Goal: Task Accomplishment & Management: Use online tool/utility

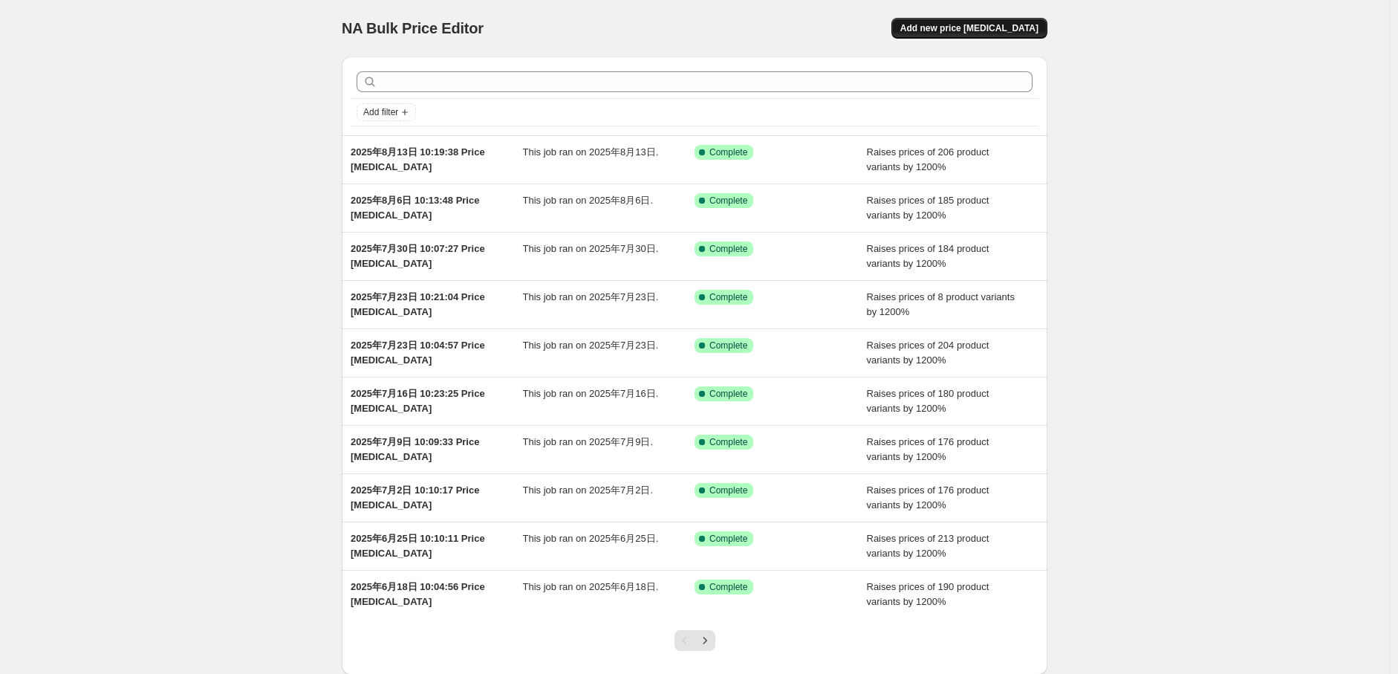
click at [993, 21] on button "Add new price [MEDICAL_DATA]" at bounding box center [969, 28] width 156 height 21
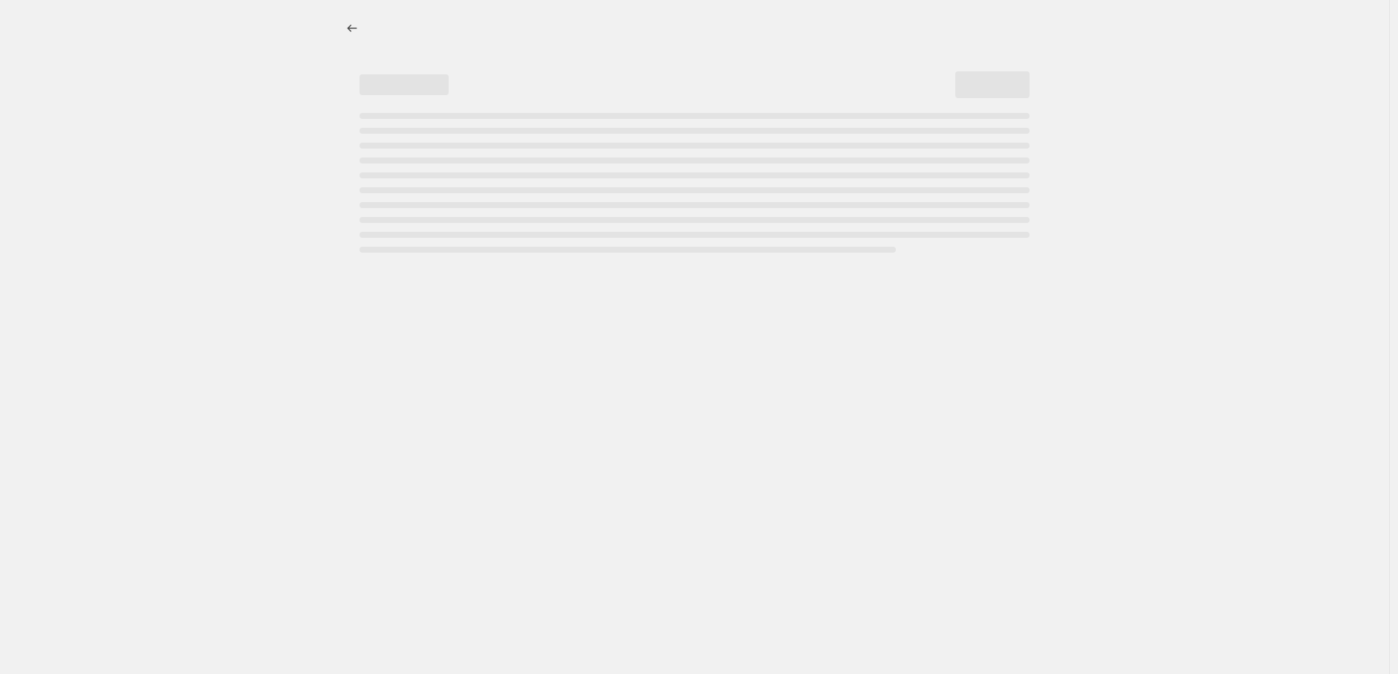
select select "percentage"
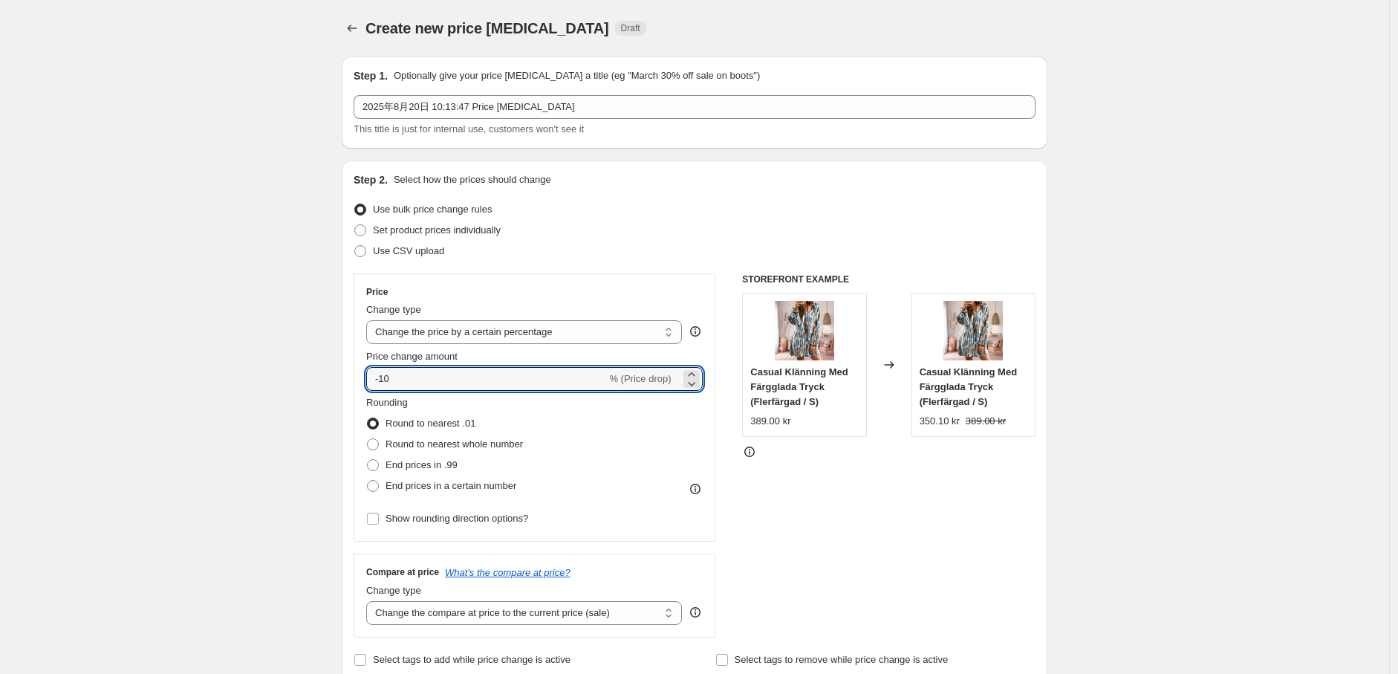
drag, startPoint x: 421, startPoint y: 380, endPoint x: 249, endPoint y: 380, distance: 172.3
type input "1200"
click at [374, 481] on span at bounding box center [373, 486] width 12 height 12
click at [368, 481] on input "End prices in a certain number" at bounding box center [367, 480] width 1 height 1
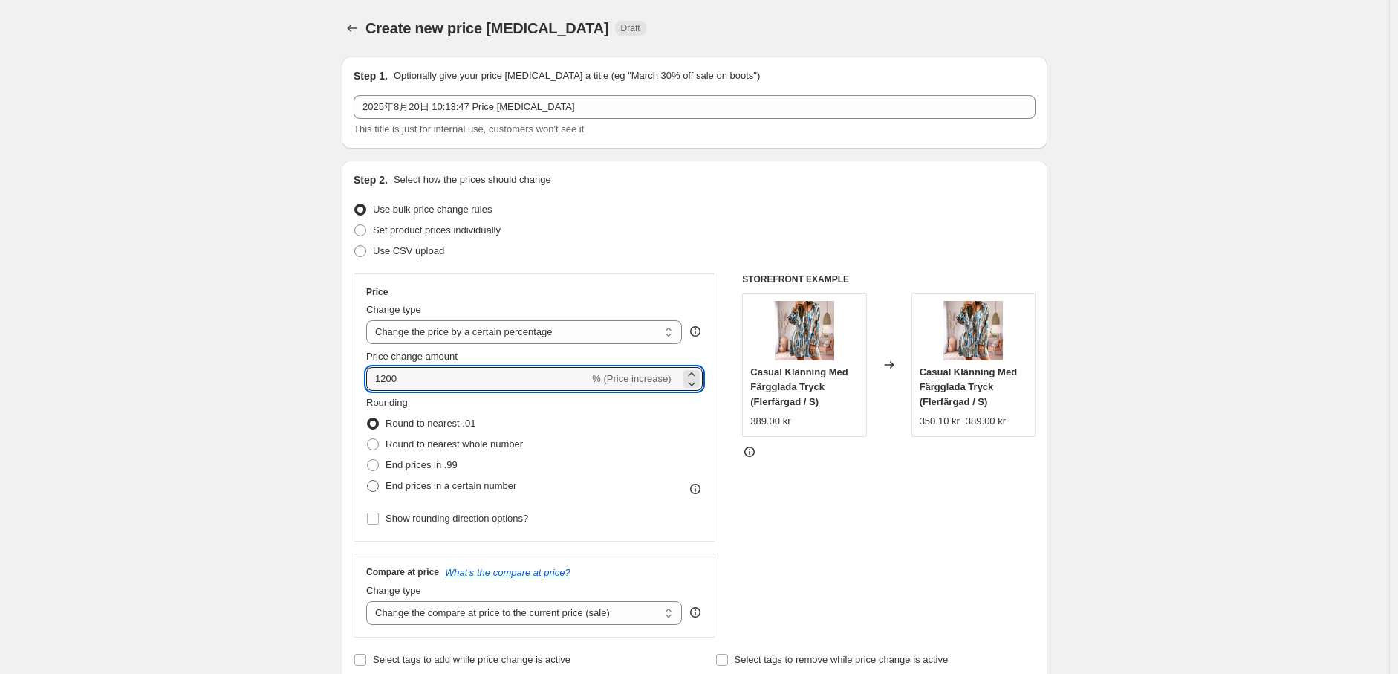
radio input "true"
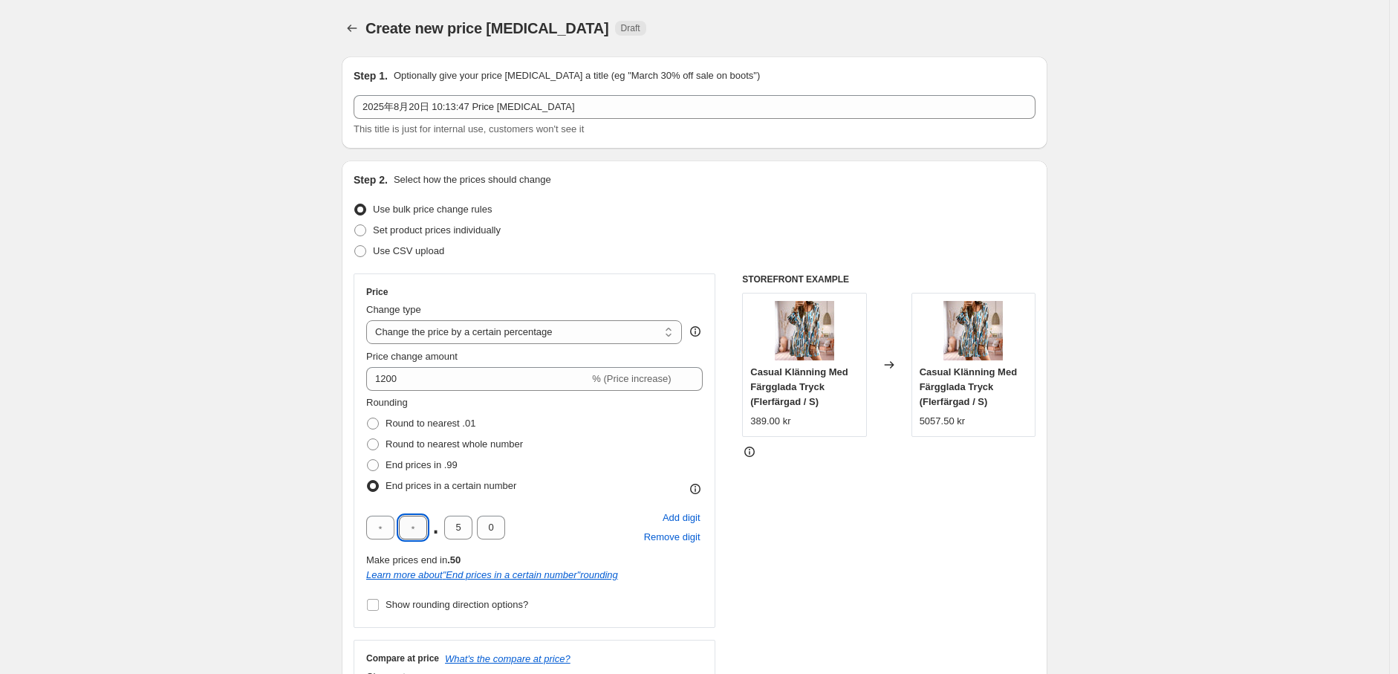
click at [420, 527] on input "text" at bounding box center [413, 527] width 28 height 24
type input "9"
drag, startPoint x: 465, startPoint y: 535, endPoint x: 426, endPoint y: 533, distance: 38.7
click at [425, 533] on div "9 . 5 0" at bounding box center [435, 527] width 139 height 24
type input "0"
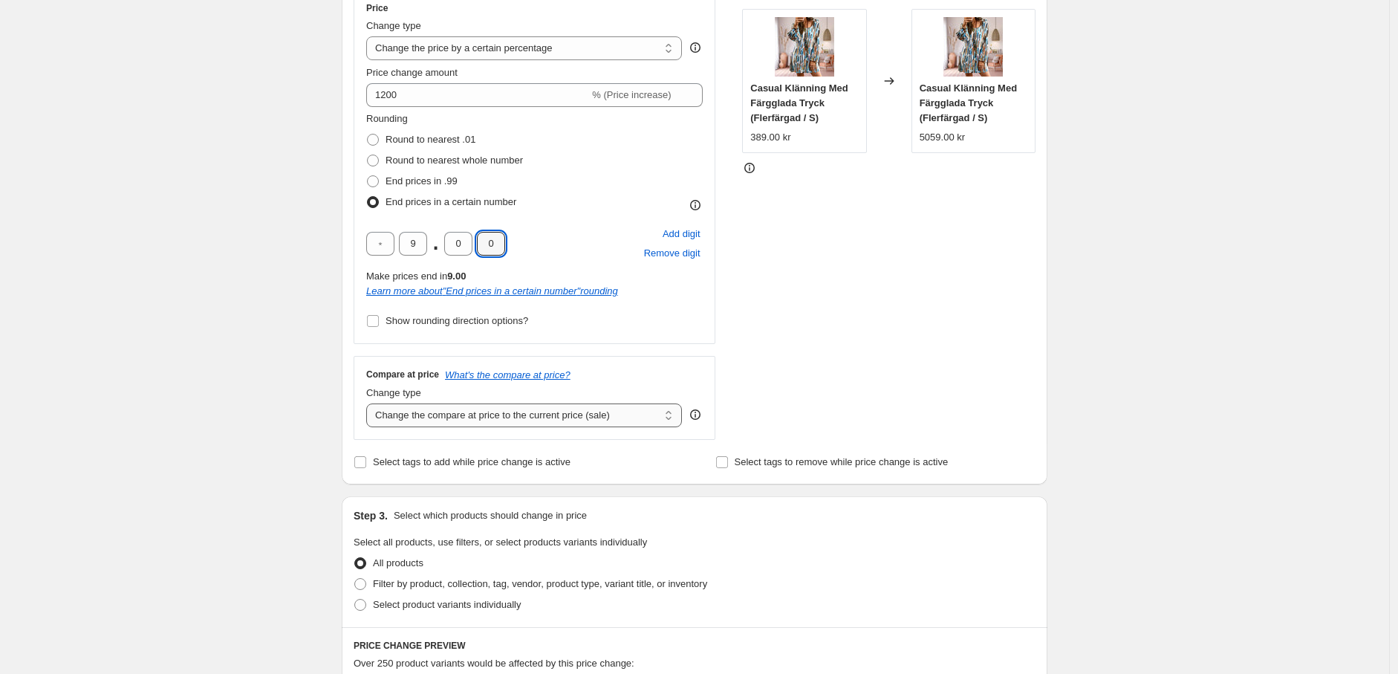
scroll to position [330, 0]
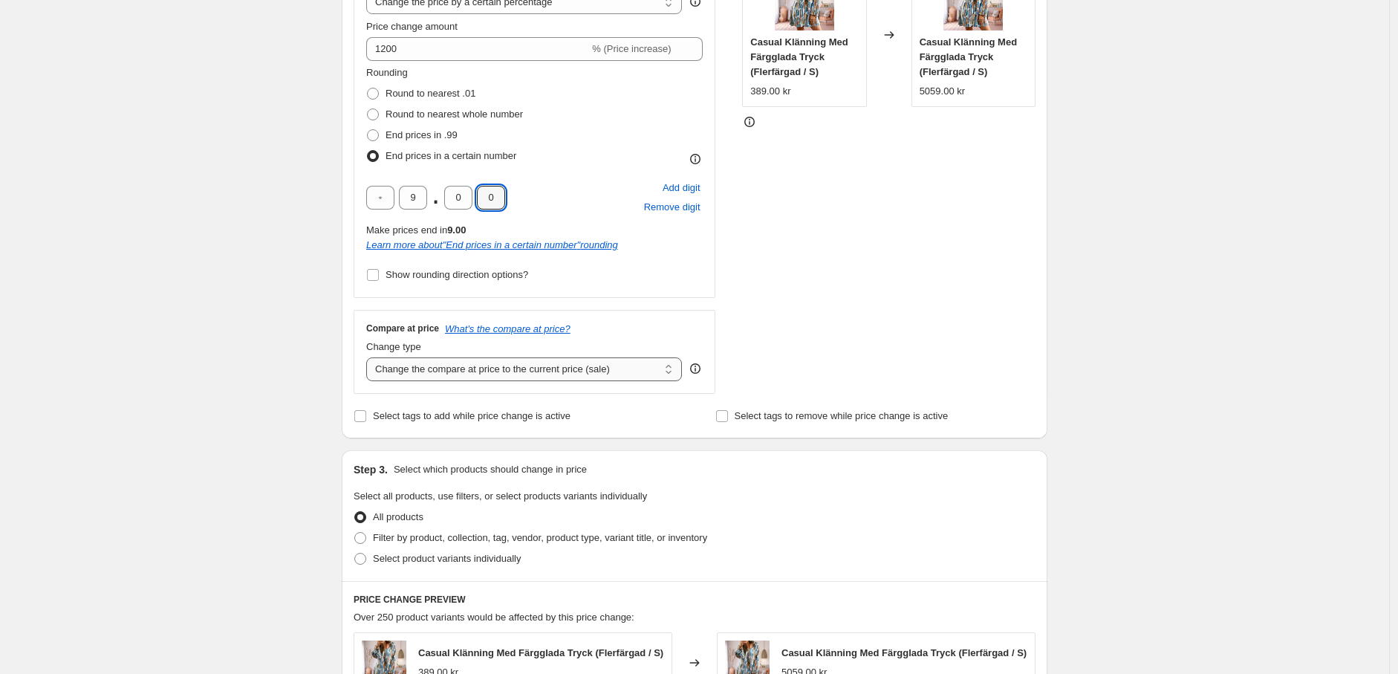
click at [454, 371] on select "Change the compare at price to the current price (sale) Change the compare at p…" at bounding box center [524, 369] width 316 height 24
select select "no_change"
click at [370, 357] on select "Change the compare at price to the current price (sale) Change the compare at p…" at bounding box center [524, 369] width 316 height 24
click at [365, 544] on span at bounding box center [360, 537] width 13 height 13
click at [355, 533] on input "Filter by product, collection, tag, vendor, product type, variant title, or inv…" at bounding box center [354, 532] width 1 height 1
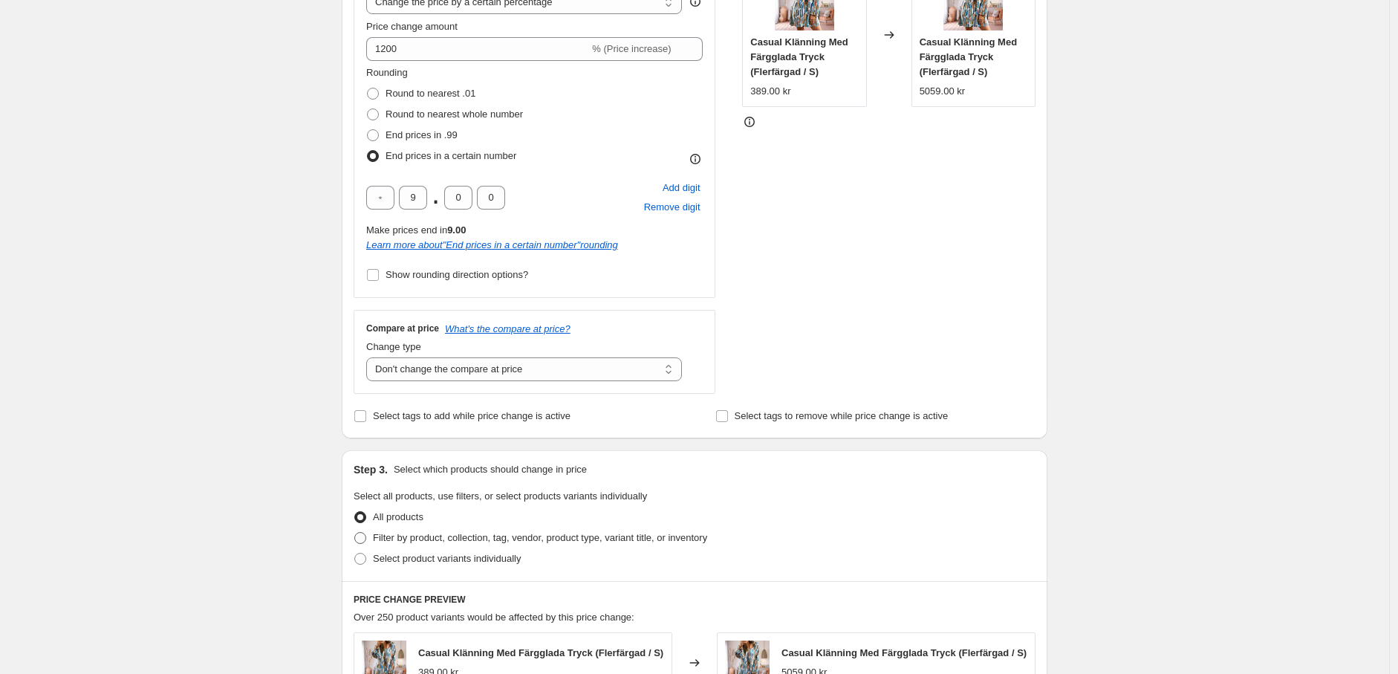
radio input "true"
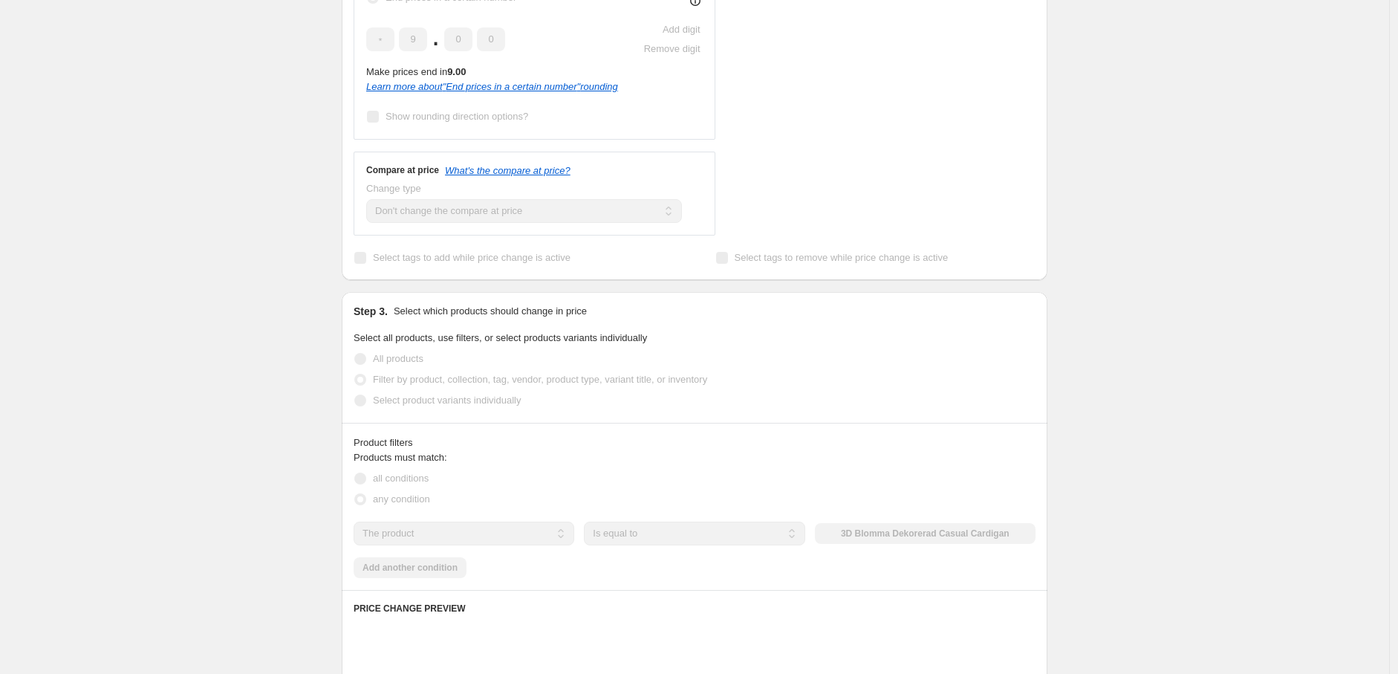
scroll to position [495, 0]
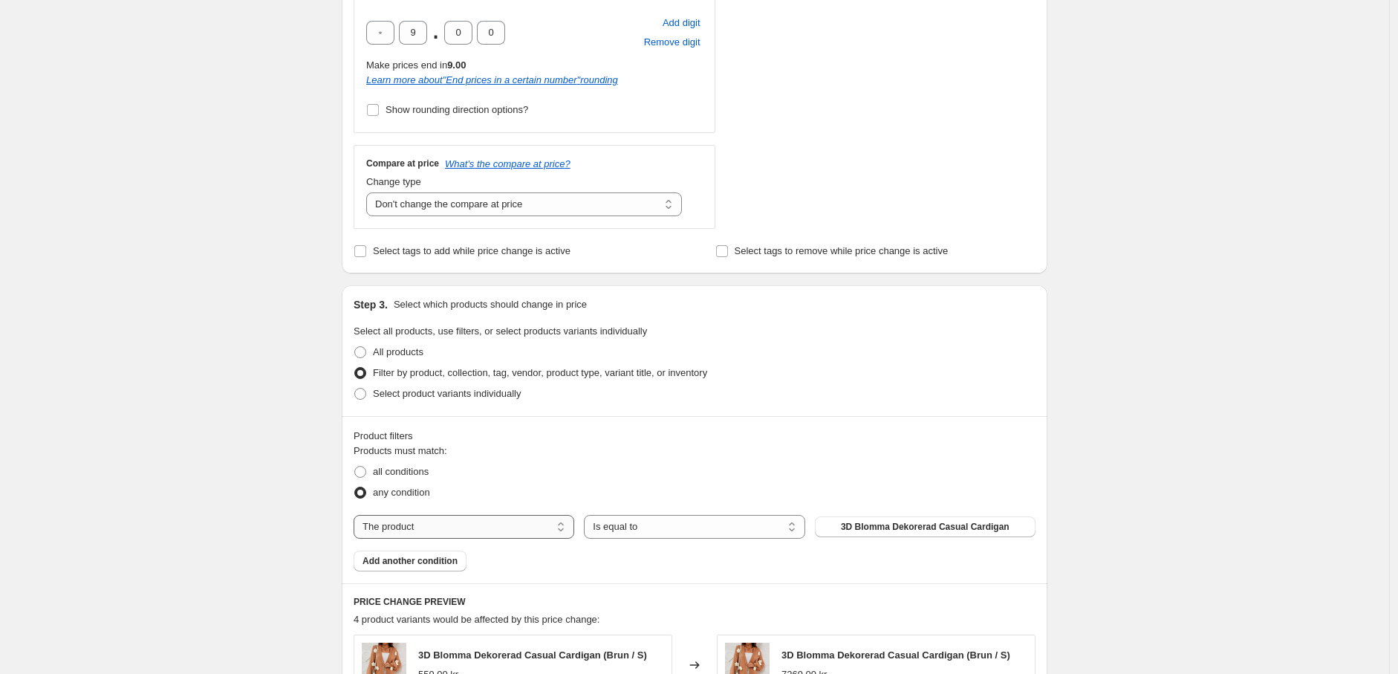
click at [492, 527] on select "The product The product's collection The product's tag The product's vendor The…" at bounding box center [464, 527] width 221 height 24
select select "tag"
click at [934, 527] on span "0302" at bounding box center [925, 527] width 20 height 12
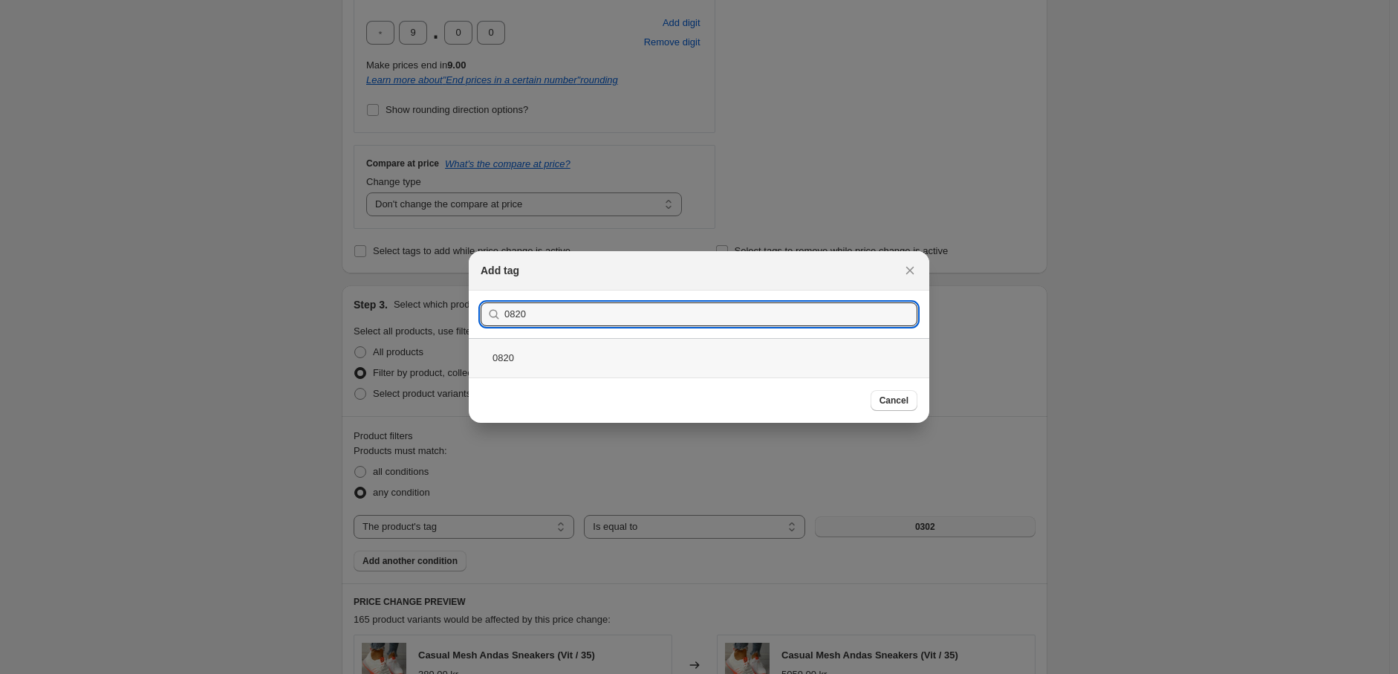
type input "0820"
click at [643, 360] on div "0820" at bounding box center [699, 357] width 461 height 39
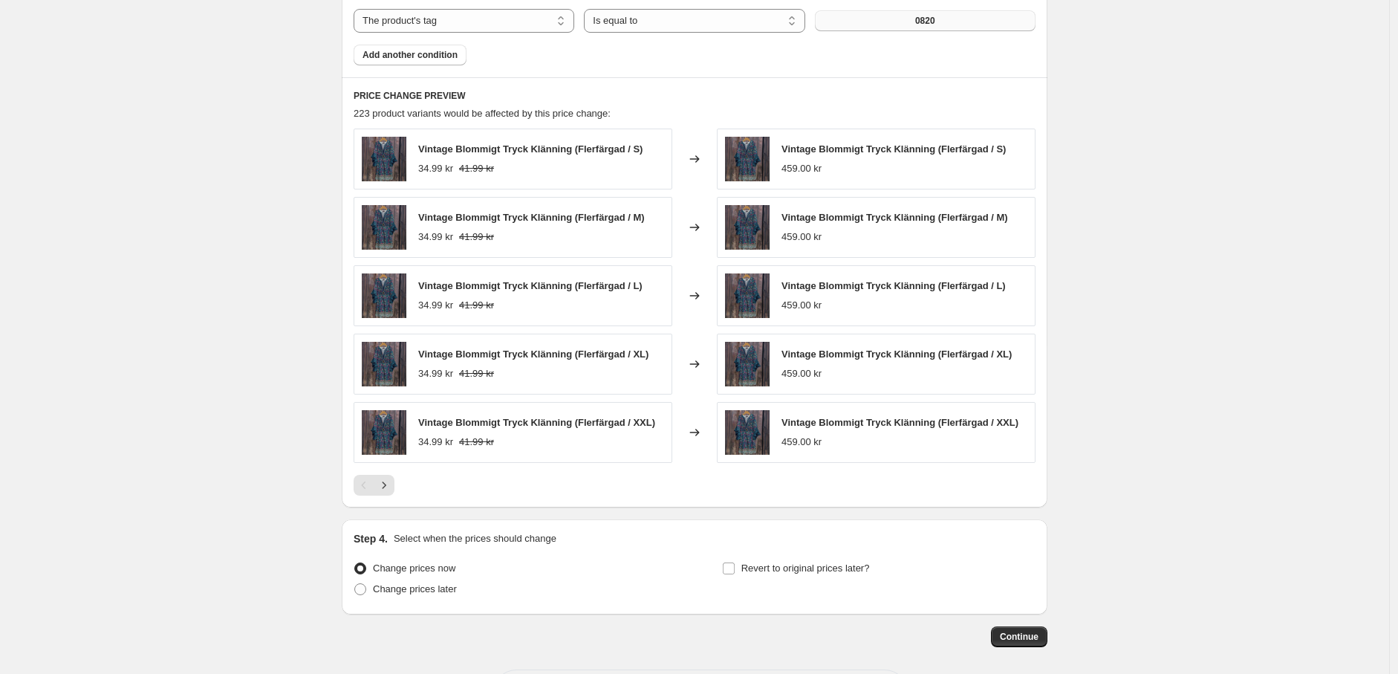
scroll to position [1066, 0]
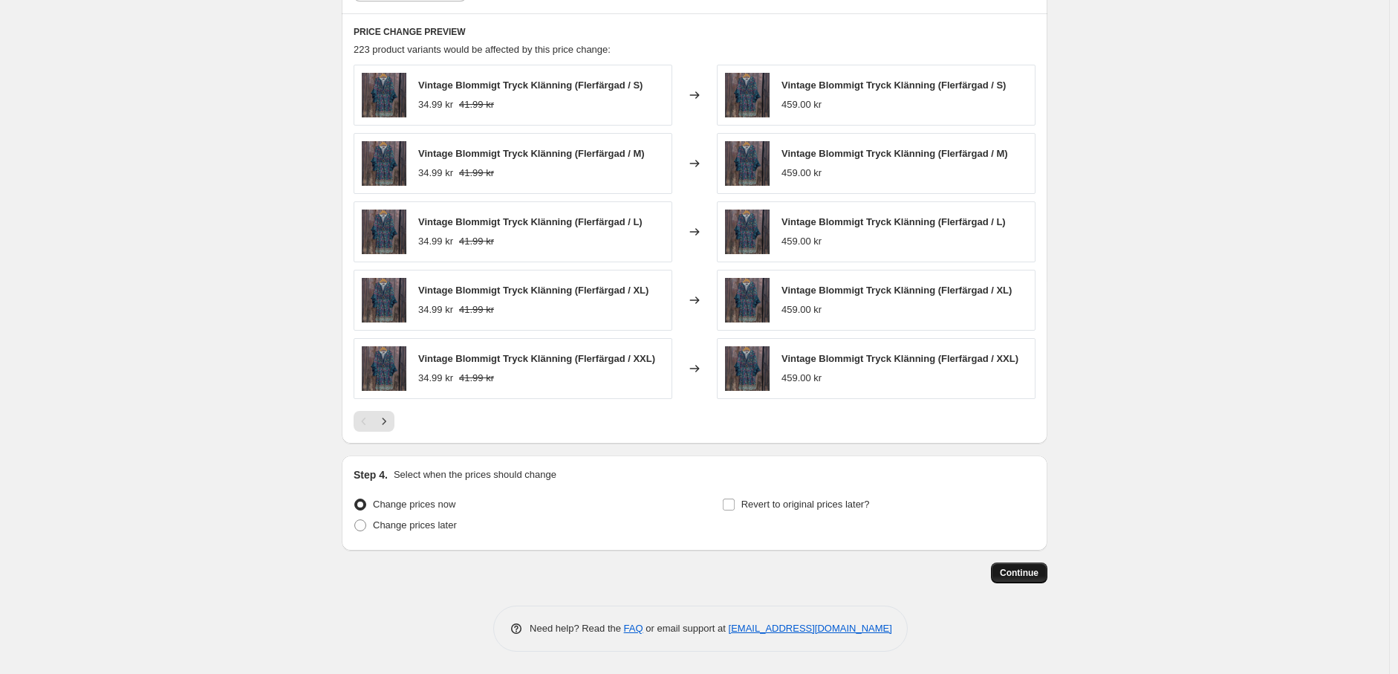
click at [1038, 573] on span "Continue" at bounding box center [1019, 573] width 39 height 12
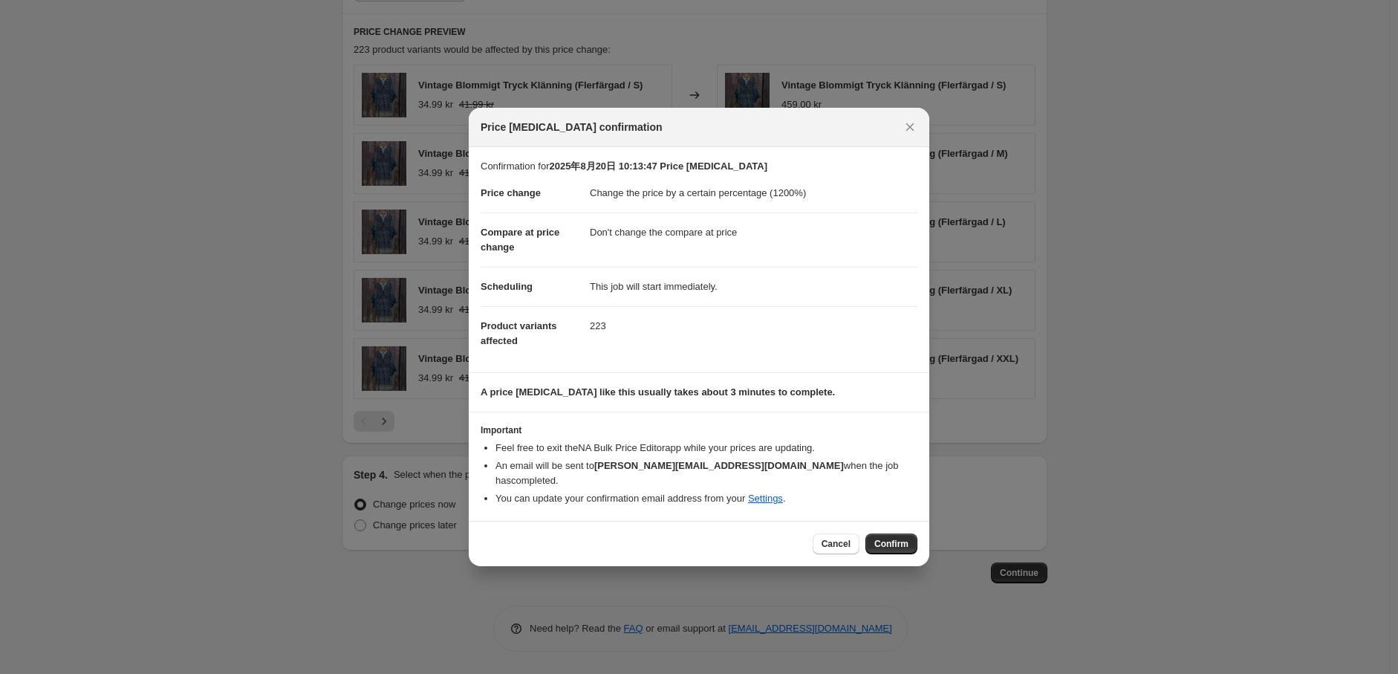
click at [888, 539] on span "Confirm" at bounding box center [891, 544] width 34 height 12
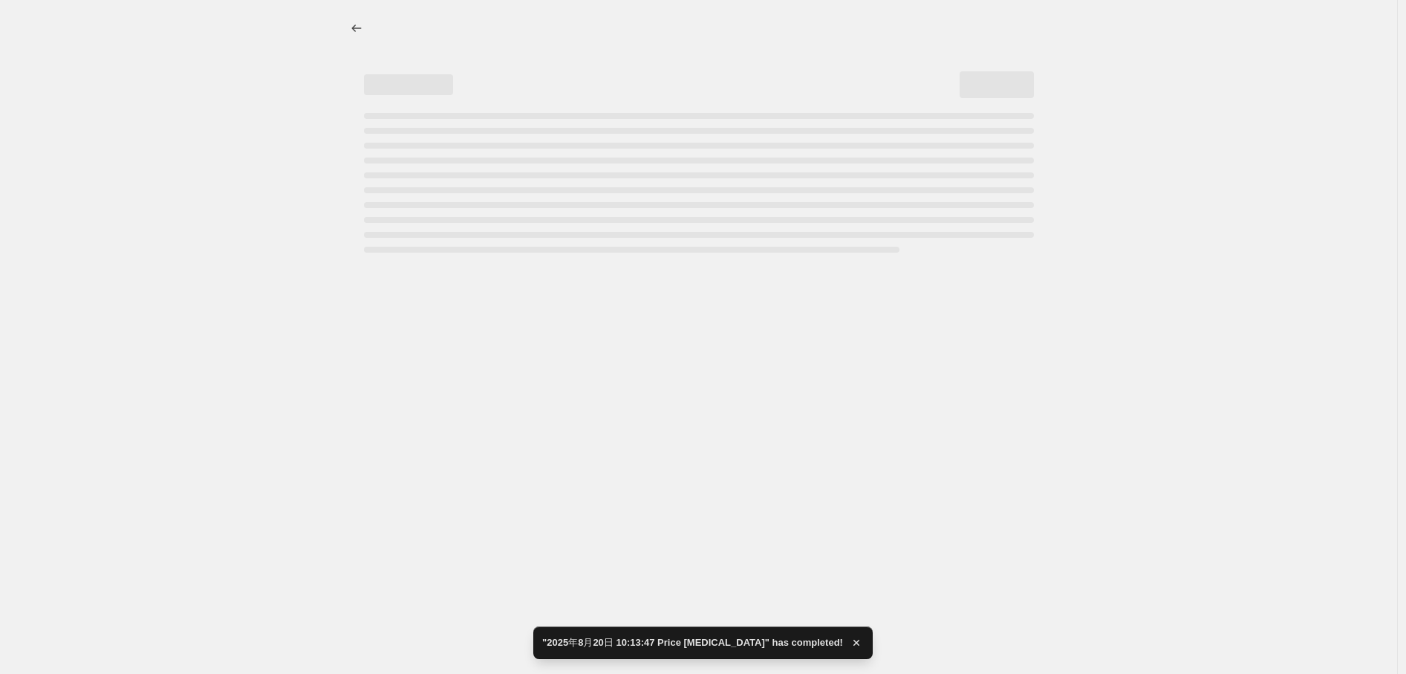
select select "percentage"
select select "no_change"
select select "tag"
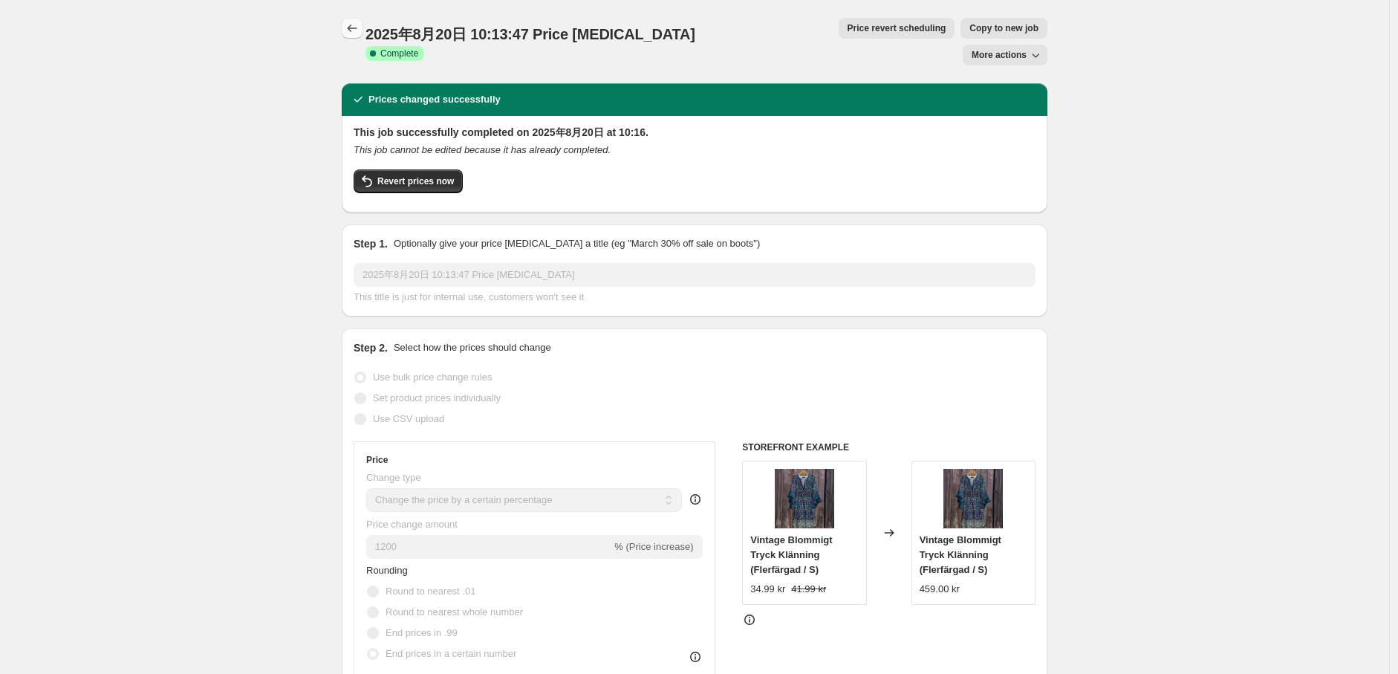
click at [360, 24] on icon "Price change jobs" at bounding box center [352, 28] width 15 height 15
